Goal: Information Seeking & Learning: Learn about a topic

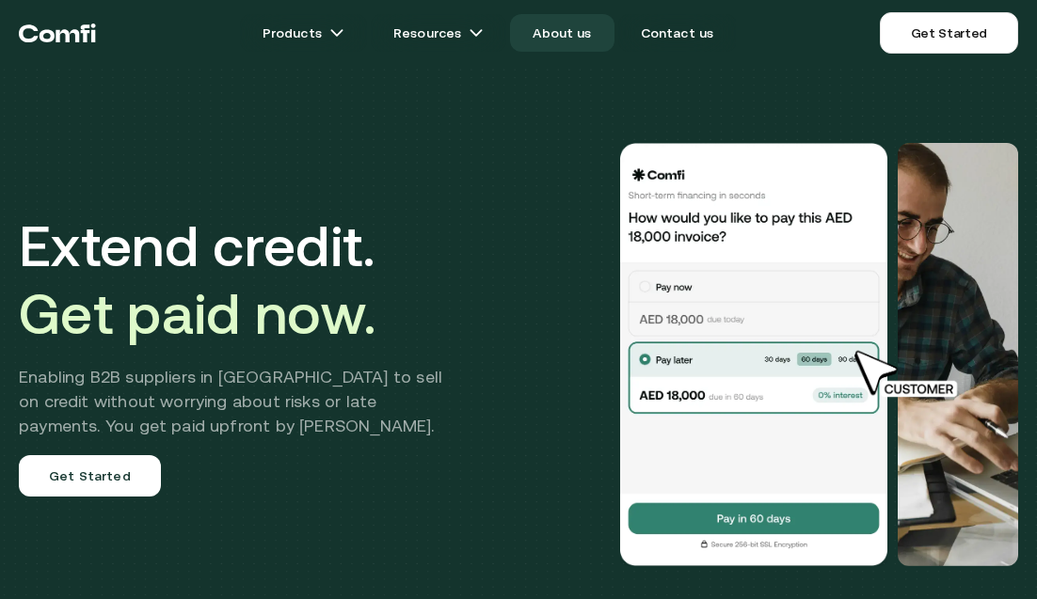
click at [566, 35] on link "About us" at bounding box center [562, 33] width 104 height 38
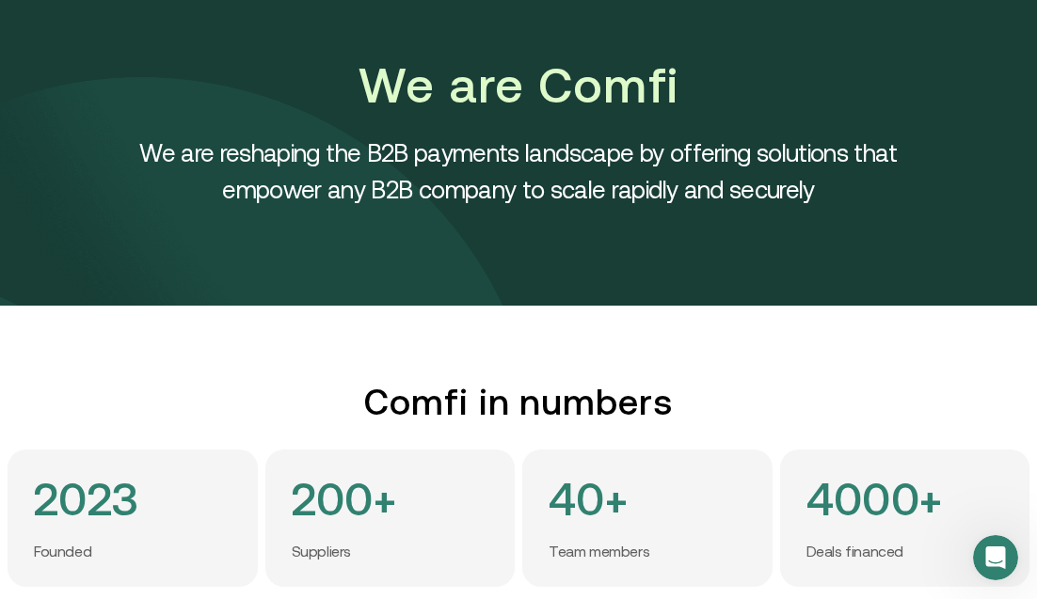
scroll to position [97, 0]
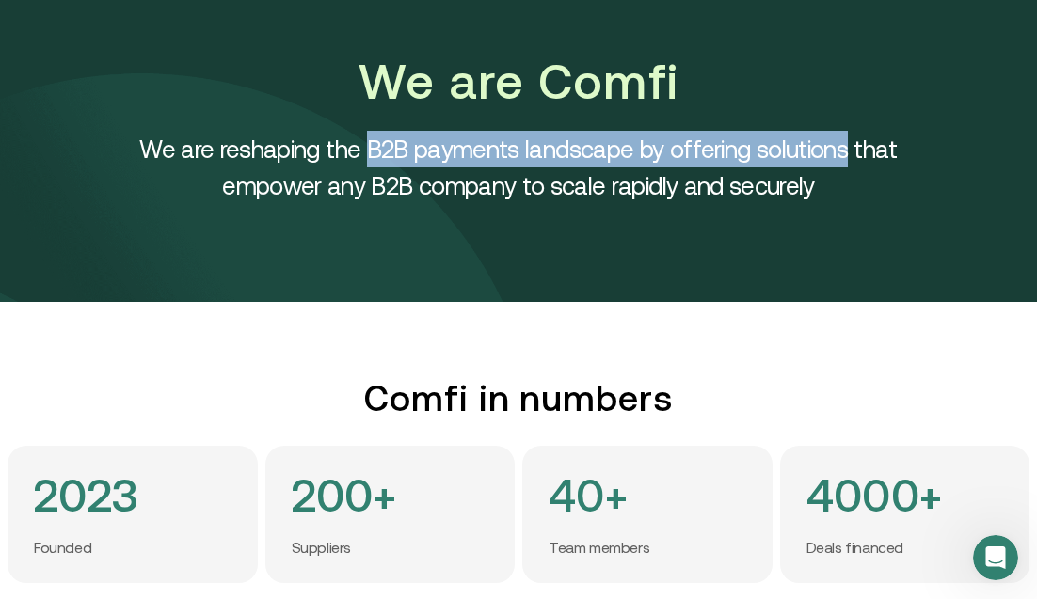
drag, startPoint x: 375, startPoint y: 147, endPoint x: 845, endPoint y: 134, distance: 470.7
click at [845, 134] on h4 "We are reshaping the B2B payments landscape by offering solutions that empower …" at bounding box center [518, 167] width 847 height 73
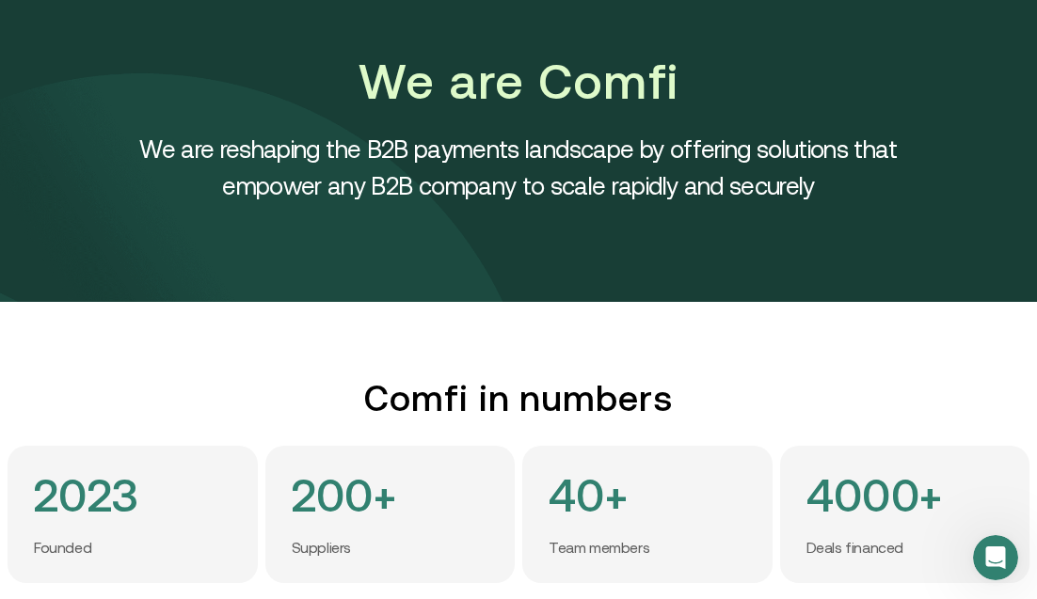
click at [816, 183] on h4 "We are reshaping the B2B payments landscape by offering solutions that empower …" at bounding box center [518, 167] width 847 height 73
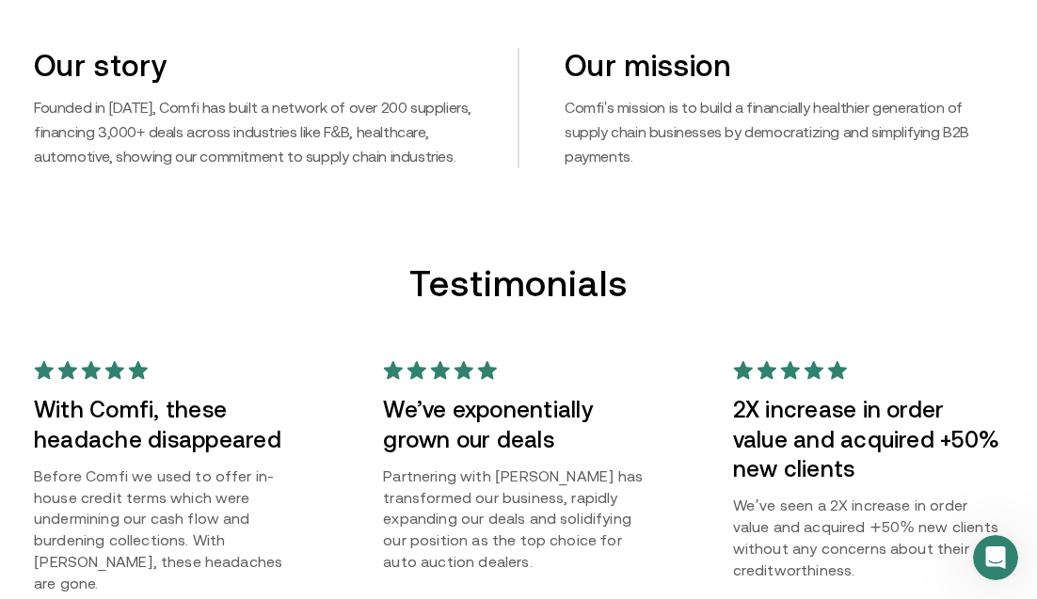
scroll to position [1190, 0]
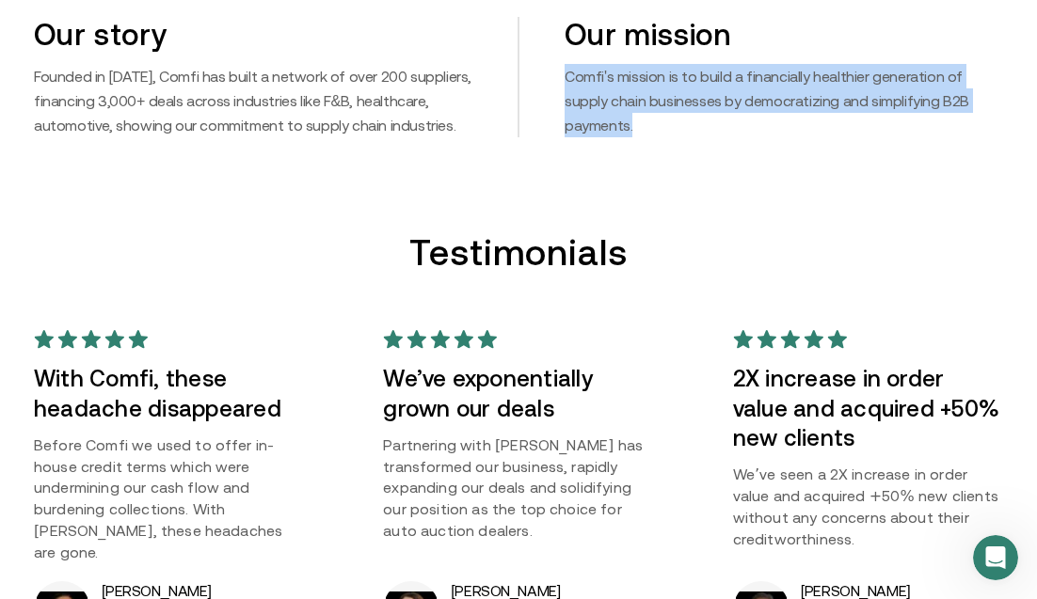
drag, startPoint x: 556, startPoint y: 72, endPoint x: 988, endPoint y: 101, distance: 432.8
click at [988, 104] on div "Our mission Comfi's mission is to build a financially healthier generation of s…" at bounding box center [760, 77] width 485 height 120
click at [988, 101] on p "Comfi's mission is to build a financially healthier generation of supply chain …" at bounding box center [784, 100] width 439 height 73
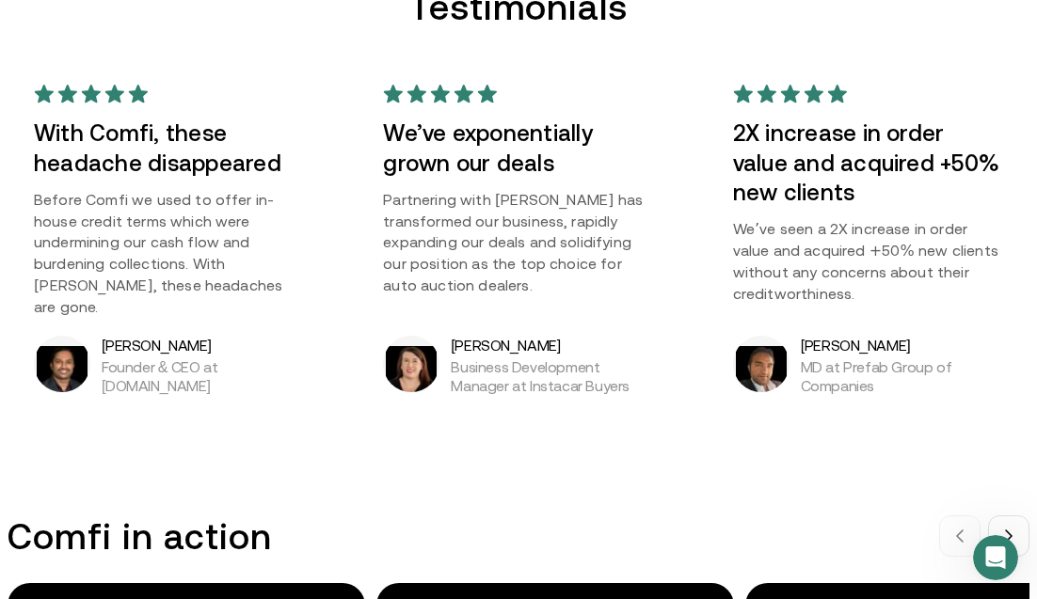
scroll to position [1437, 0]
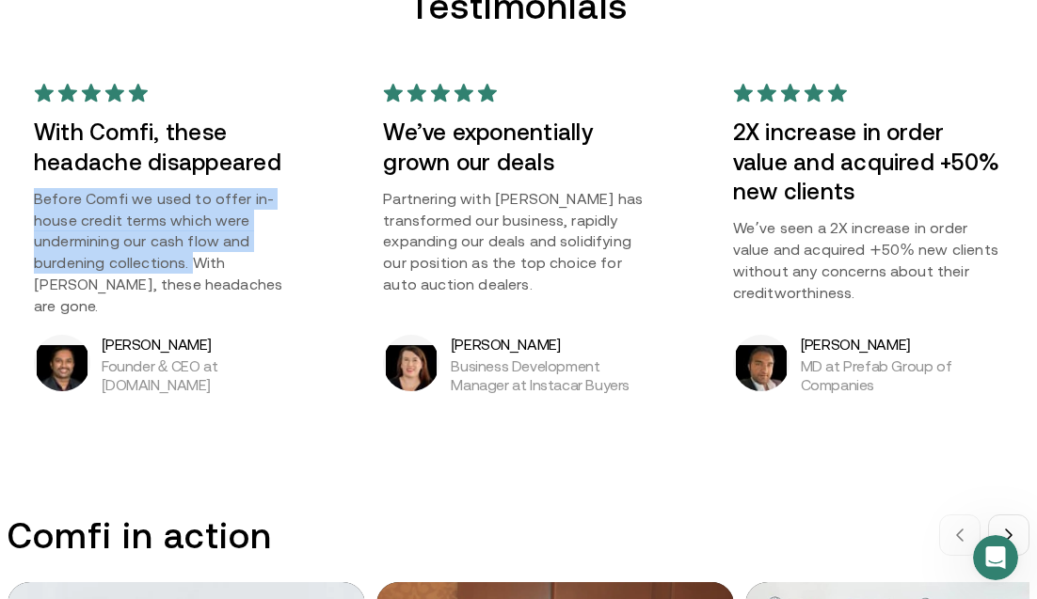
drag, startPoint x: 24, startPoint y: 192, endPoint x: 186, endPoint y: 263, distance: 177.4
click at [186, 263] on div "With Comfi, these headache disappeared Before Comfi we used to offer in-house c…" at bounding box center [169, 238] width 323 height 363
click at [186, 262] on p "Before Comfi we used to offer in-house credit terms which were undermining our …" at bounding box center [169, 252] width 270 height 129
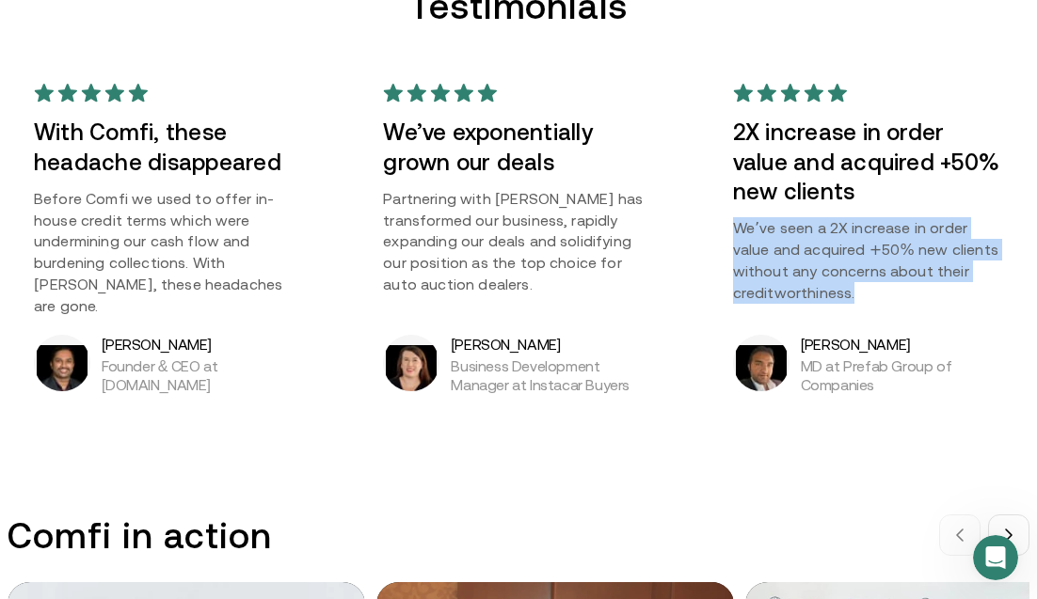
drag, startPoint x: 723, startPoint y: 218, endPoint x: 859, endPoint y: 288, distance: 153.2
click at [859, 288] on div "2X increase in order value and acquired +50% new clients We’ve seen a 2X increa…" at bounding box center [868, 238] width 323 height 363
click at [861, 291] on p "We’ve seen a 2X increase in order value and acquired +50% new clients without a…" at bounding box center [868, 260] width 270 height 87
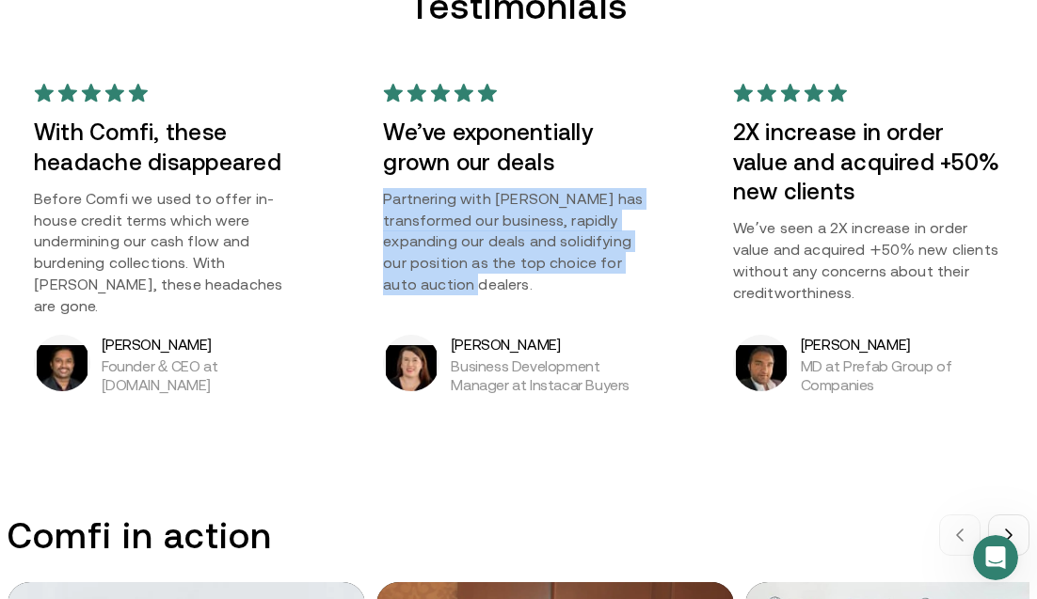
drag, startPoint x: 379, startPoint y: 197, endPoint x: 661, endPoint y: 265, distance: 289.6
click at [661, 263] on div "We’ve exponentially grown our deals Partnering with [PERSON_NAME] has transform…" at bounding box center [518, 238] width 323 height 363
click at [661, 265] on div "We’ve exponentially grown our deals Partnering with [PERSON_NAME] has transform…" at bounding box center [518, 238] width 323 height 363
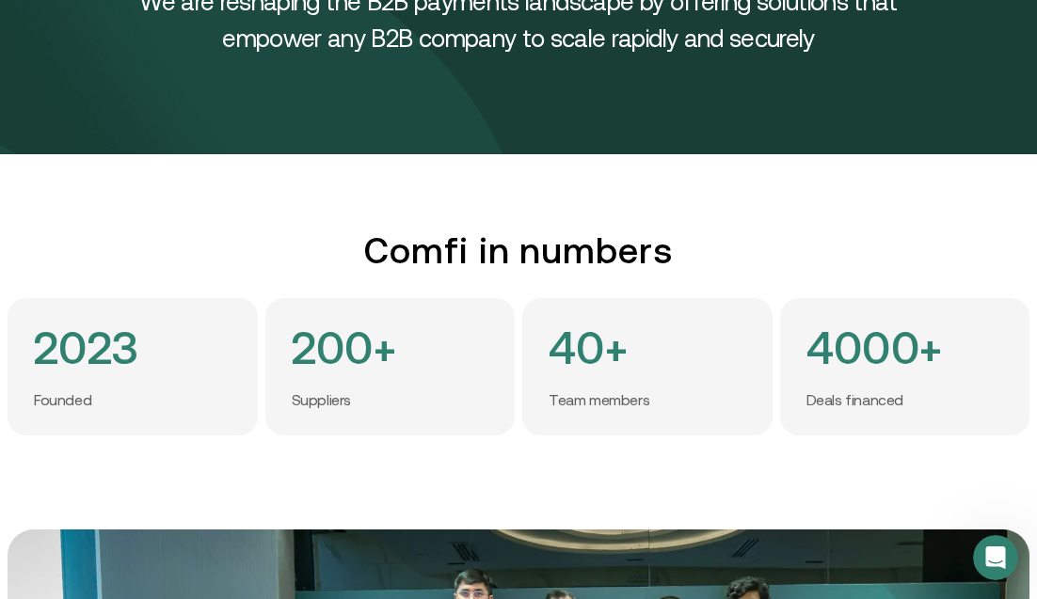
scroll to position [238, 0]
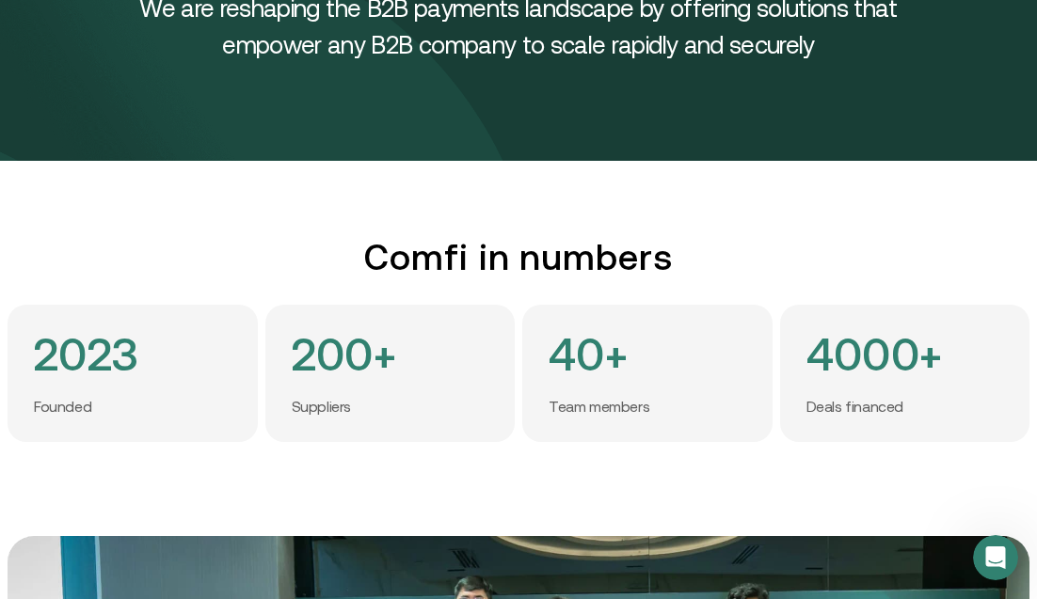
click at [202, 1] on h4 "We are reshaping the B2B payments landscape by offering solutions that empower …" at bounding box center [518, 26] width 847 height 73
